Goal: Task Accomplishment & Management: Use online tool/utility

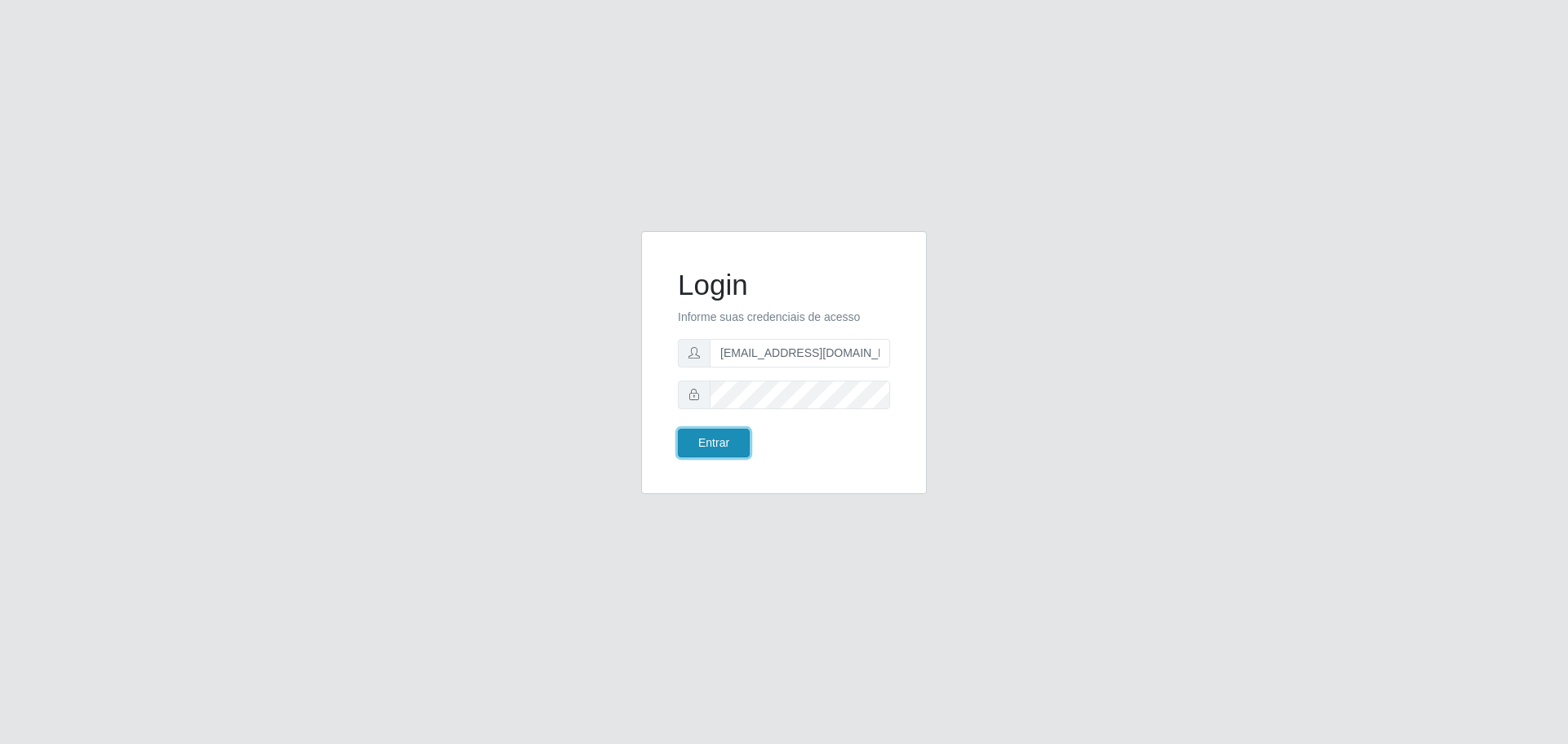
click at [686, 435] on button "Entrar" at bounding box center [713, 442] width 72 height 28
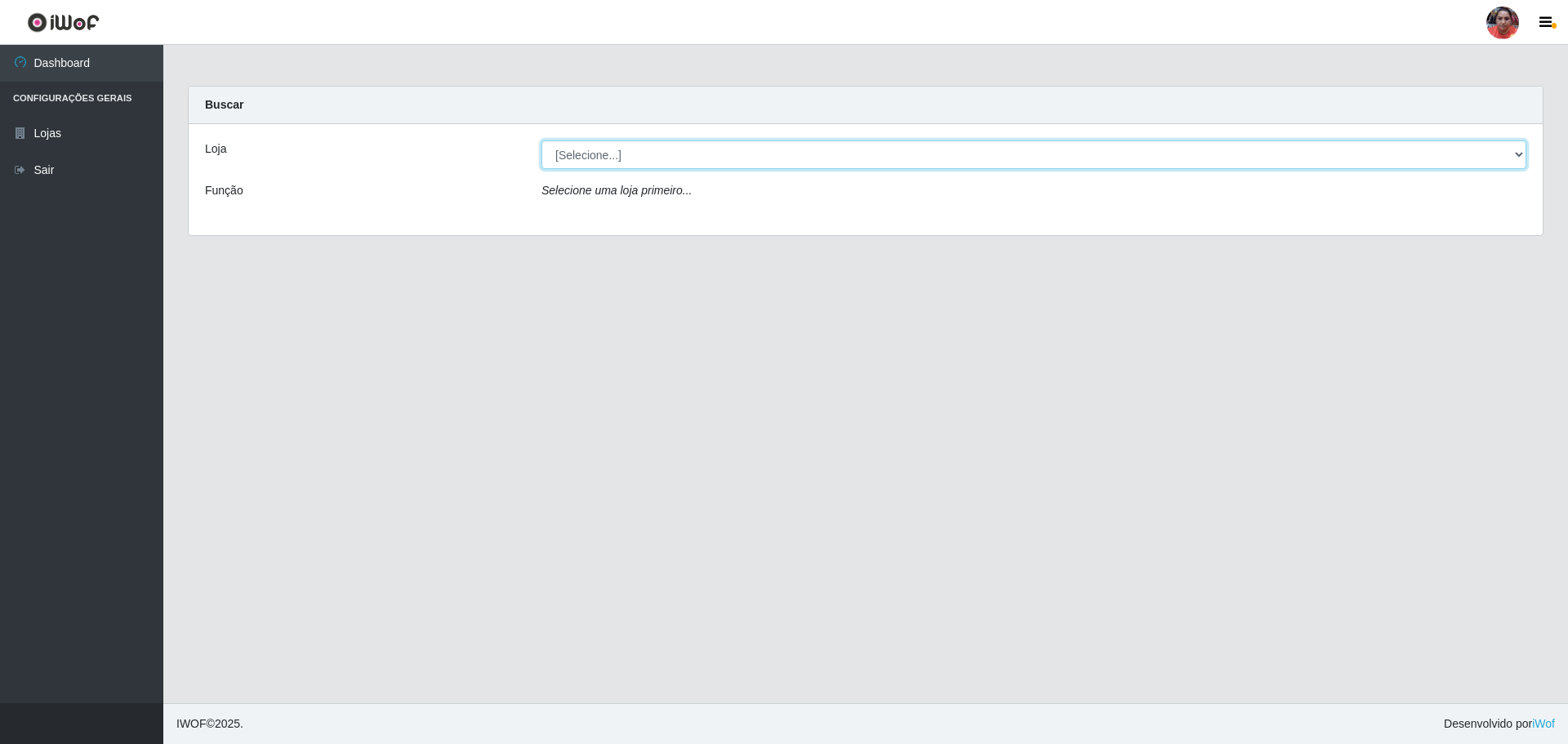
click at [675, 156] on select "[Selecione...] Mar Vermelho - Loja 05" at bounding box center [1034, 154] width 985 height 28
select select "252"
click at [541, 140] on select "[Selecione...] Mar Vermelho - Loja 05" at bounding box center [1034, 154] width 985 height 28
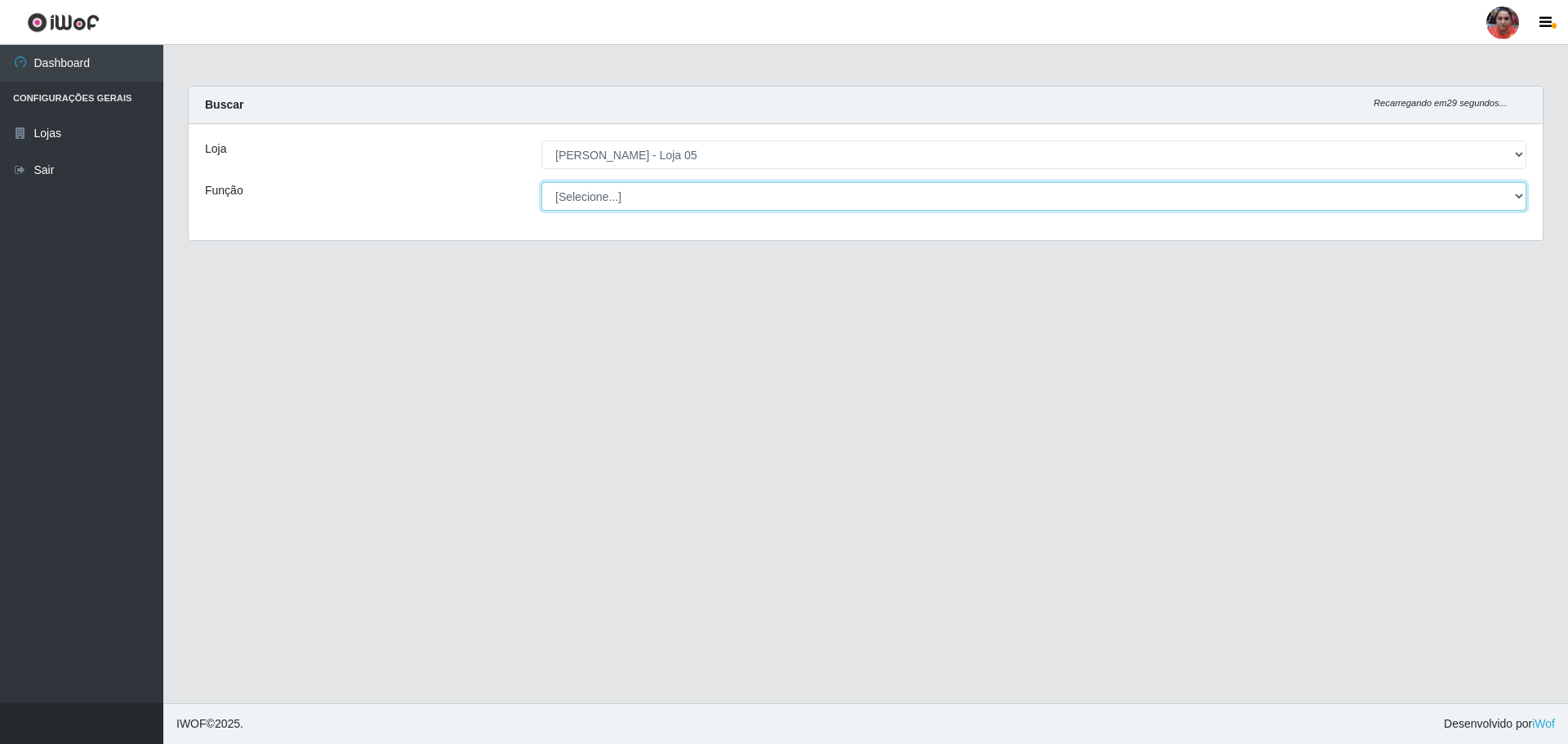
click at [688, 191] on select "[Selecione...] ASG ASG + ASG ++ Auxiliar de Depósito Auxiliar de Depósito + Aux…" at bounding box center [1034, 196] width 985 height 28
select select "22"
click at [541, 182] on select "[Selecione...] ASG ASG + ASG ++ Auxiliar de Depósito Auxiliar de Depósito + Aux…" at bounding box center [1034, 196] width 985 height 28
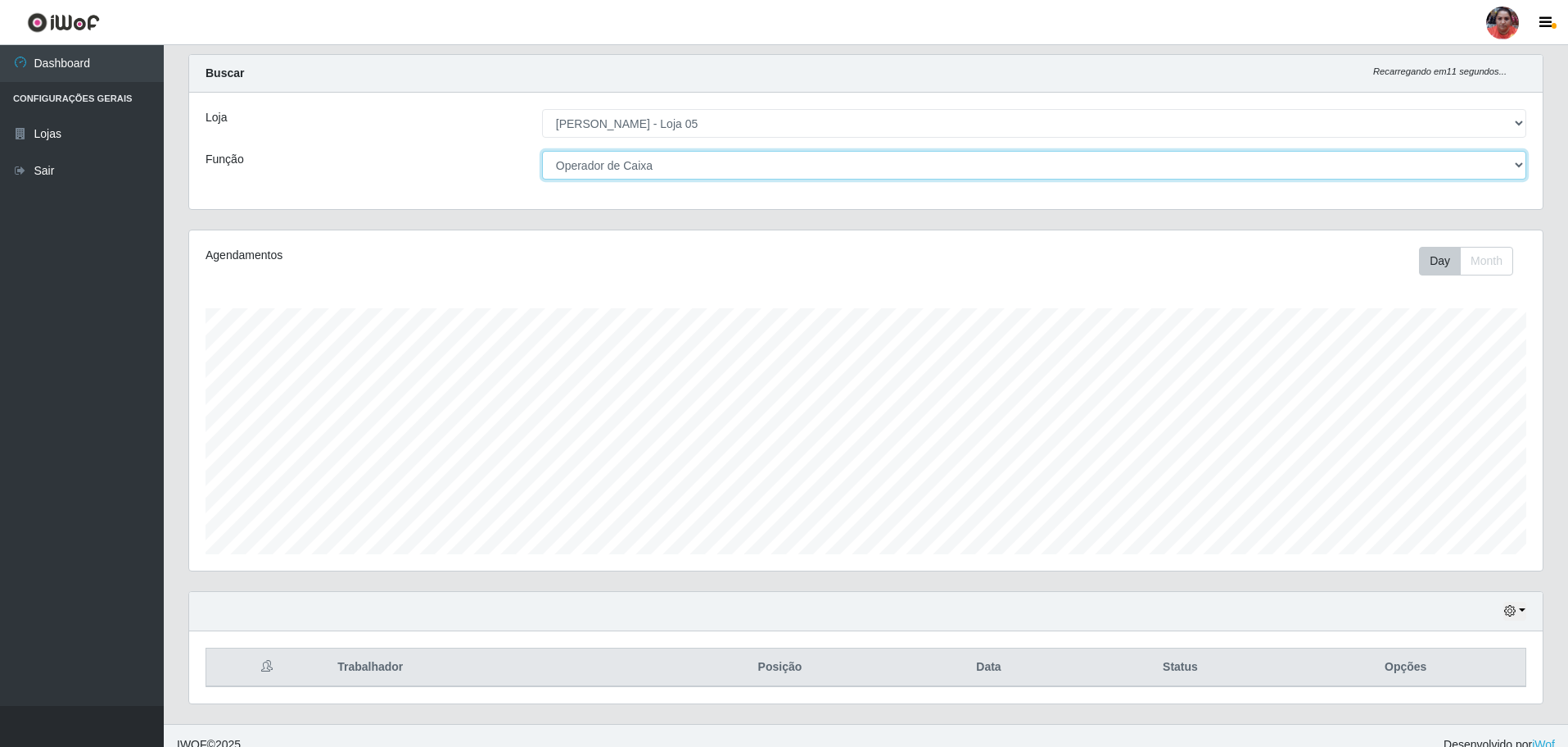
scroll to position [50, 0]
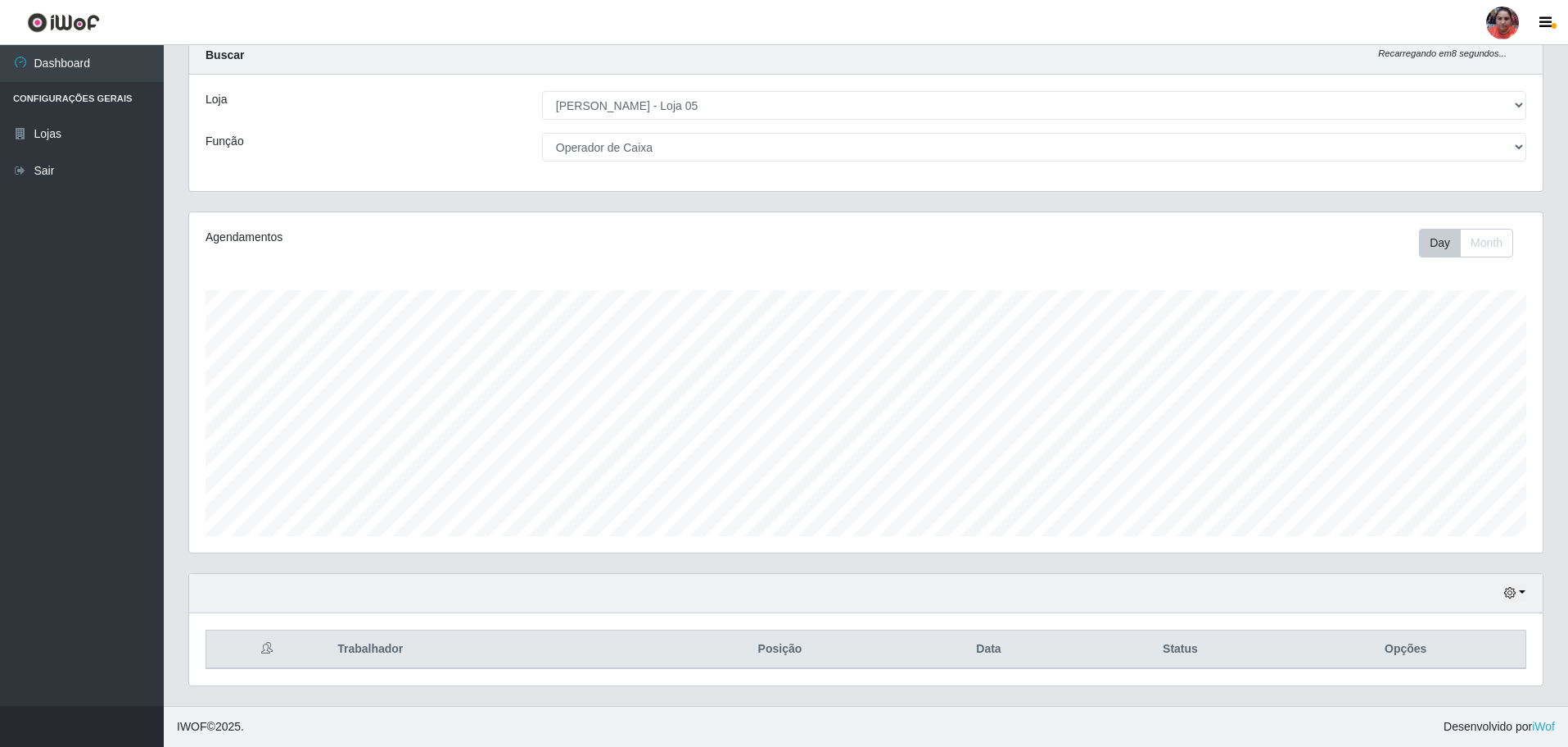
click at [1526, 591] on div "Hoje 1 dia 3 dias 1 Semana Não encerrados" at bounding box center [866, 593] width 1354 height 39
click at [1520, 591] on button "button" at bounding box center [1515, 592] width 23 height 19
click at [1456, 497] on button "3 dias" at bounding box center [1462, 497] width 130 height 34
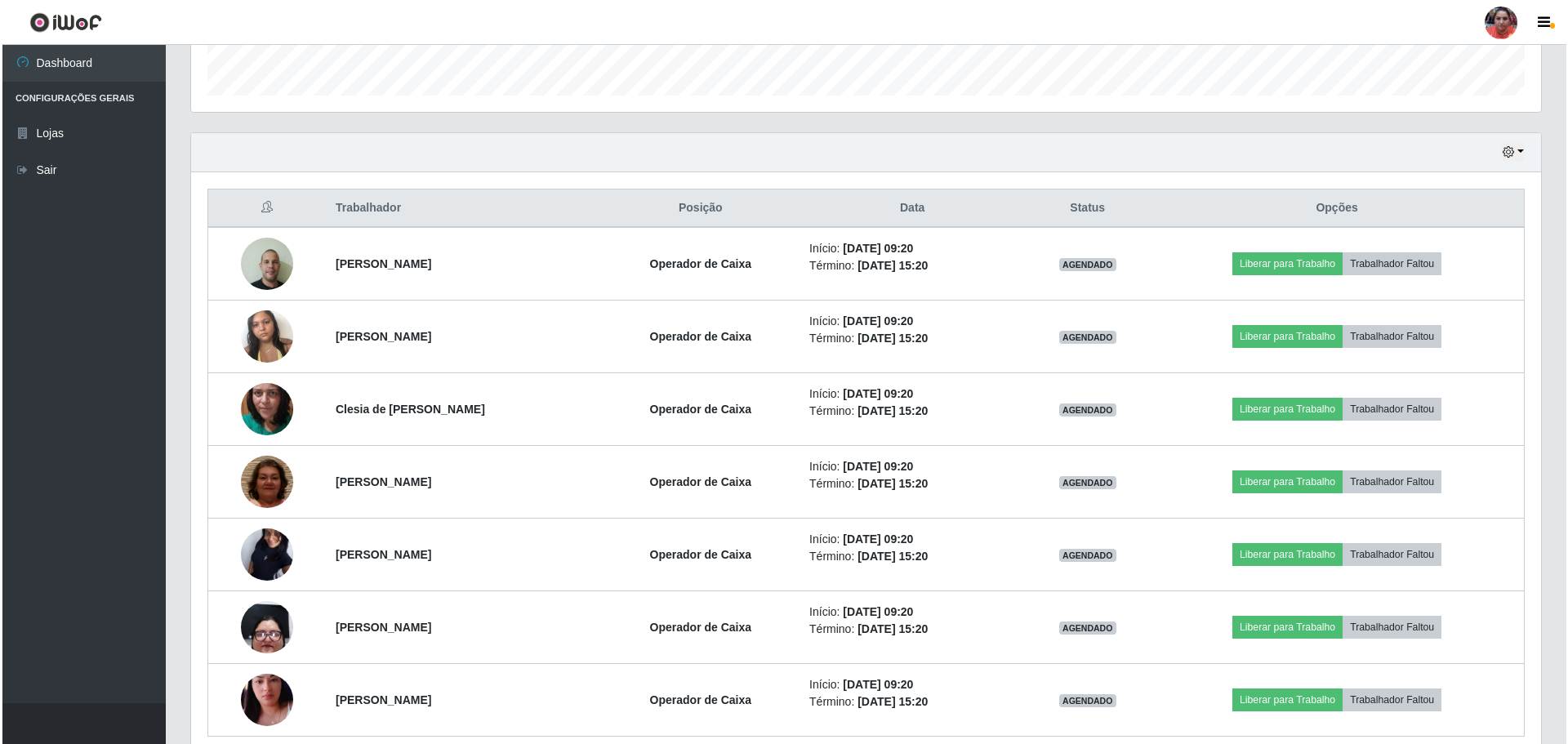
scroll to position [0, 0]
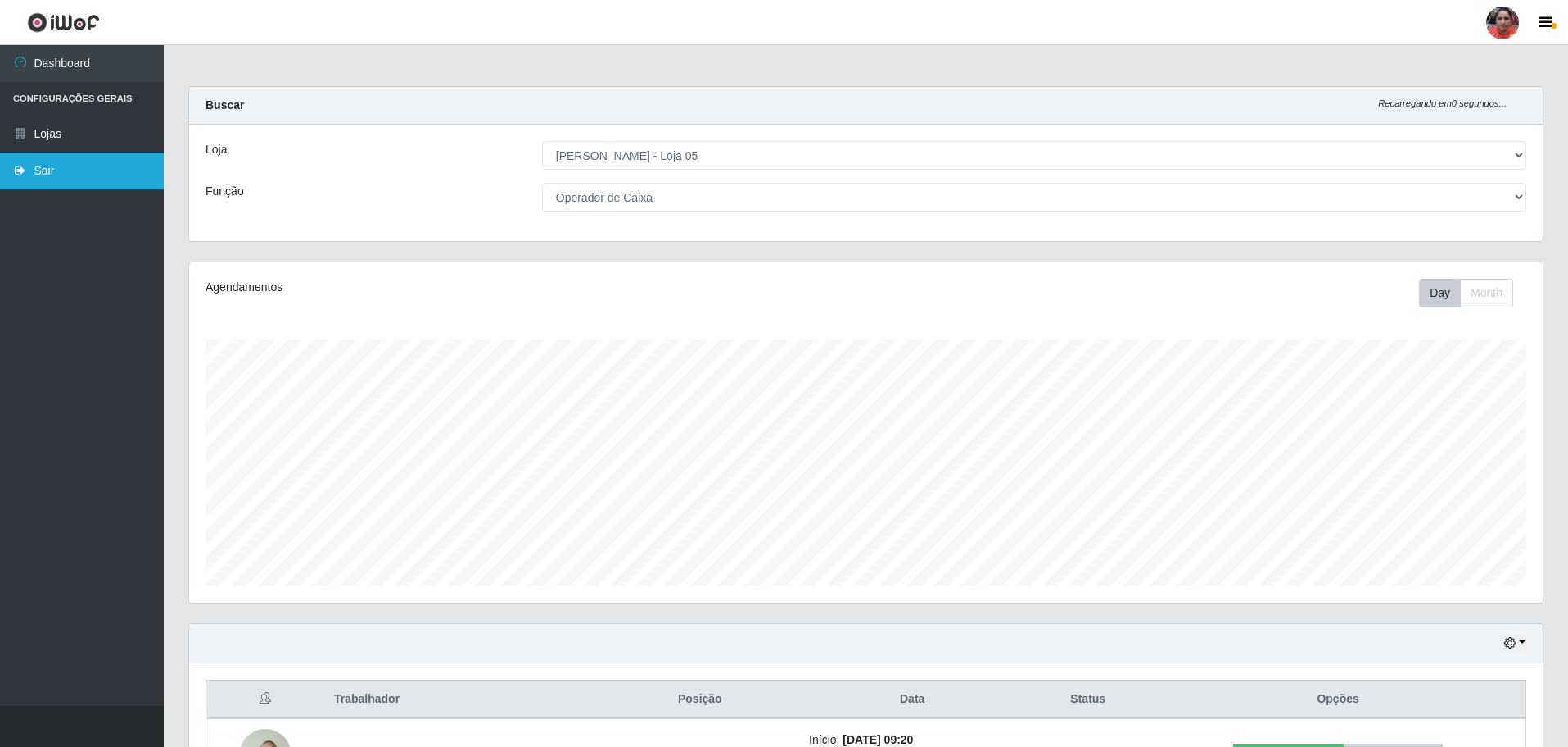
click at [71, 168] on link "Sair" at bounding box center [82, 170] width 164 height 36
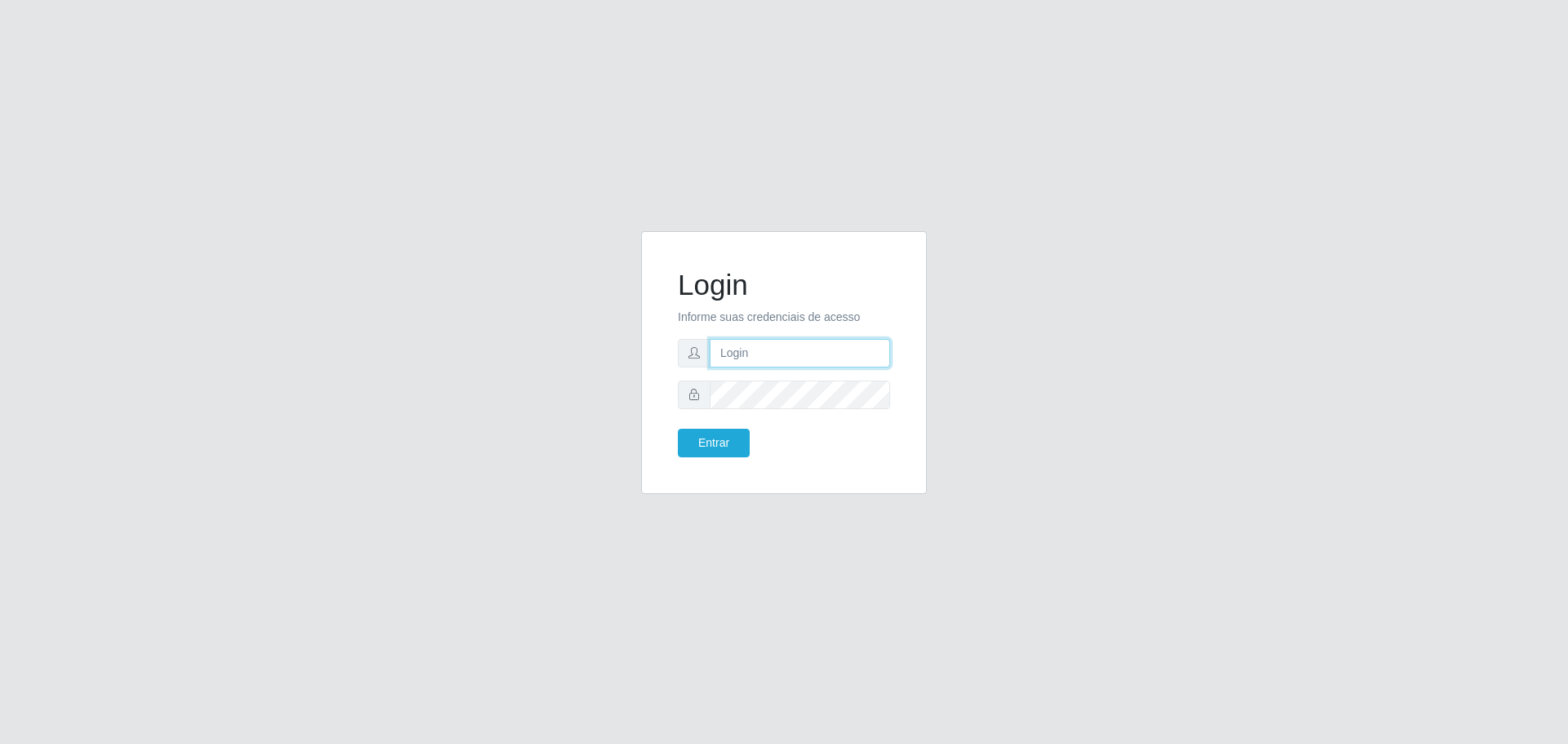
type input "[EMAIL_ADDRESS][DOMAIN_NAME]"
